Goal: Task Accomplishment & Management: Manage account settings

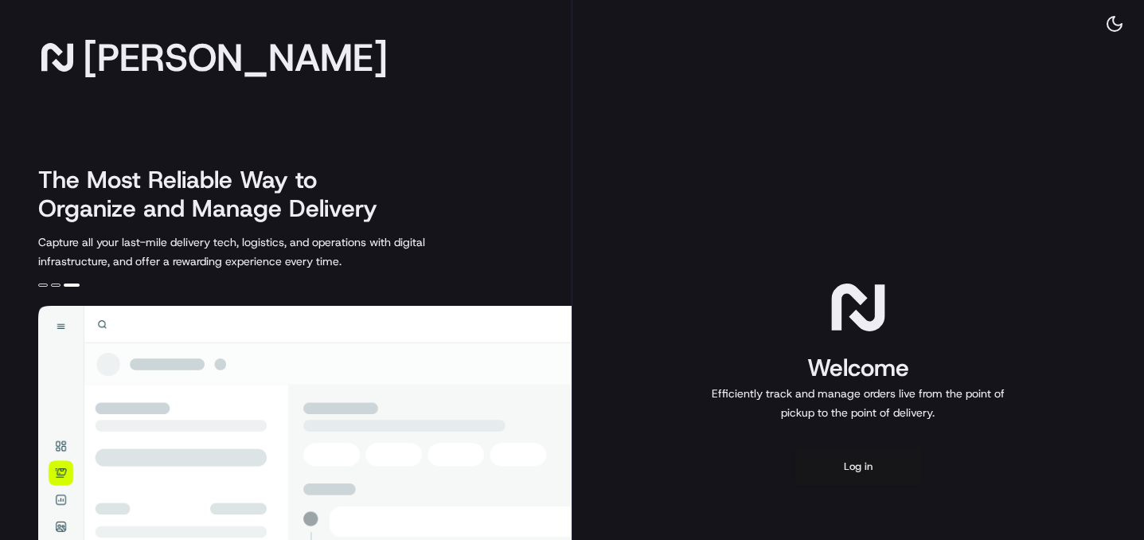
click at [858, 454] on button "Log in" at bounding box center [857, 466] width 127 height 38
